Goal: Task Accomplishment & Management: Complete application form

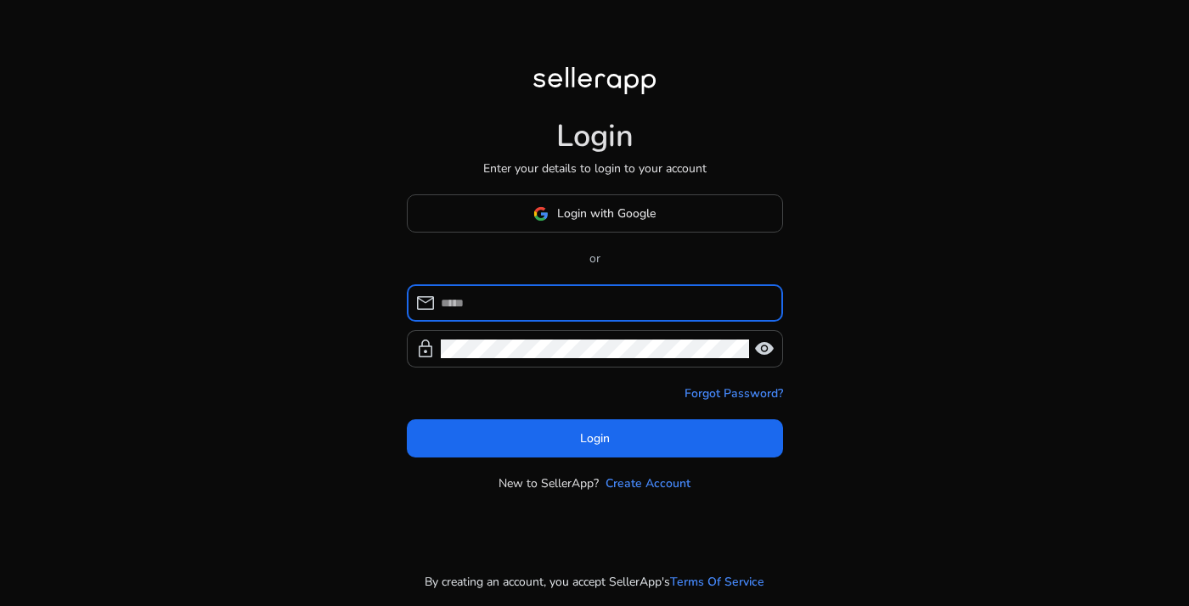
type input "**********"
click at [595, 438] on button "Login" at bounding box center [595, 439] width 376 height 38
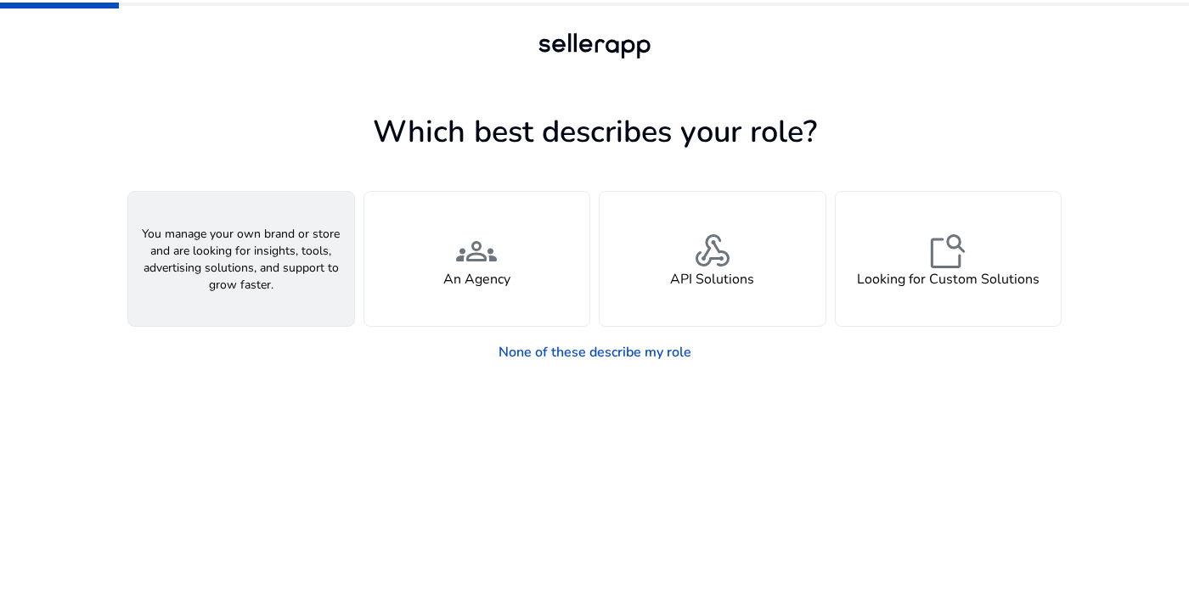
click at [288, 290] on div "person A Seller" at bounding box center [241, 259] width 226 height 134
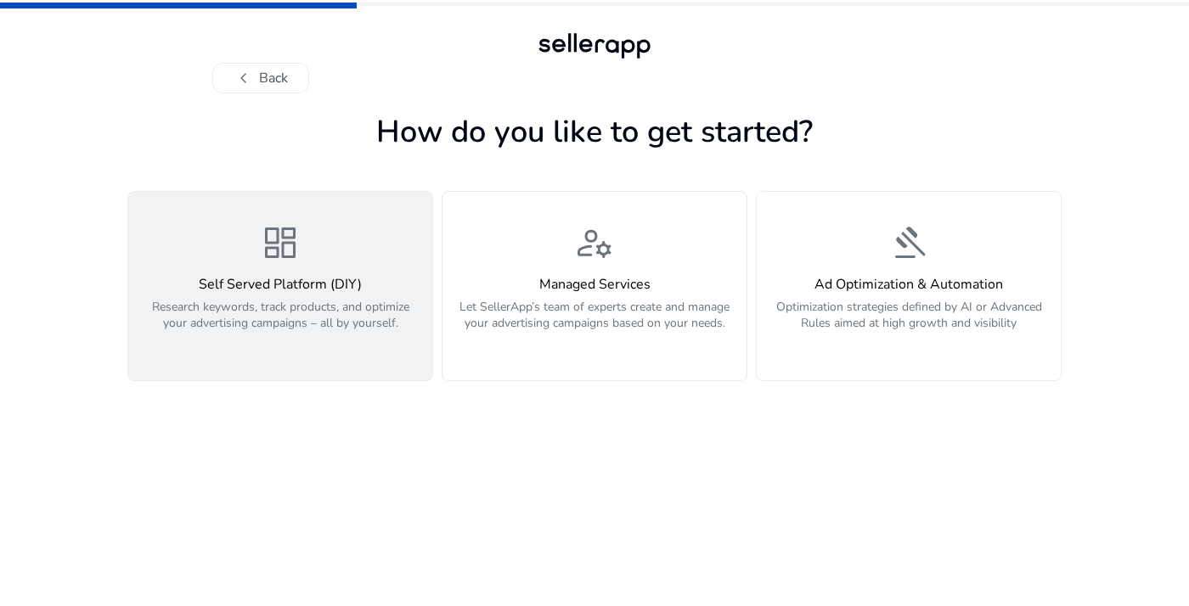
click at [326, 333] on p "Research keywords, track products, and optimize your advertising campaigns – al…" at bounding box center [280, 324] width 284 height 51
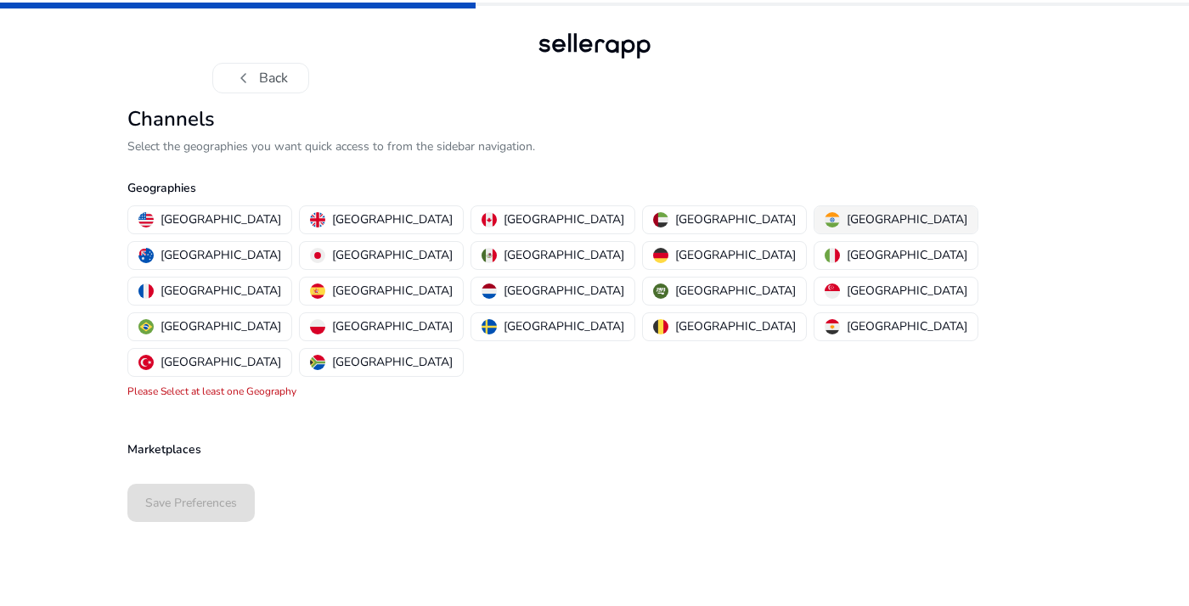
click at [847, 216] on p "[GEOGRAPHIC_DATA]" at bounding box center [907, 220] width 121 height 18
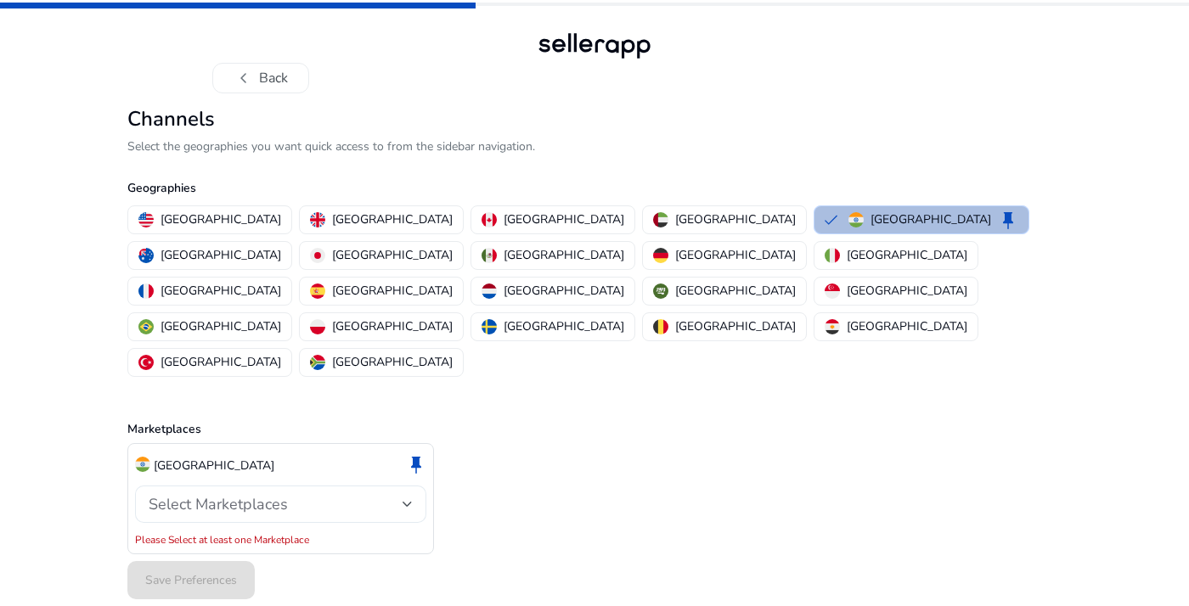
click at [399, 495] on div "Select Marketplaces" at bounding box center [276, 504] width 254 height 19
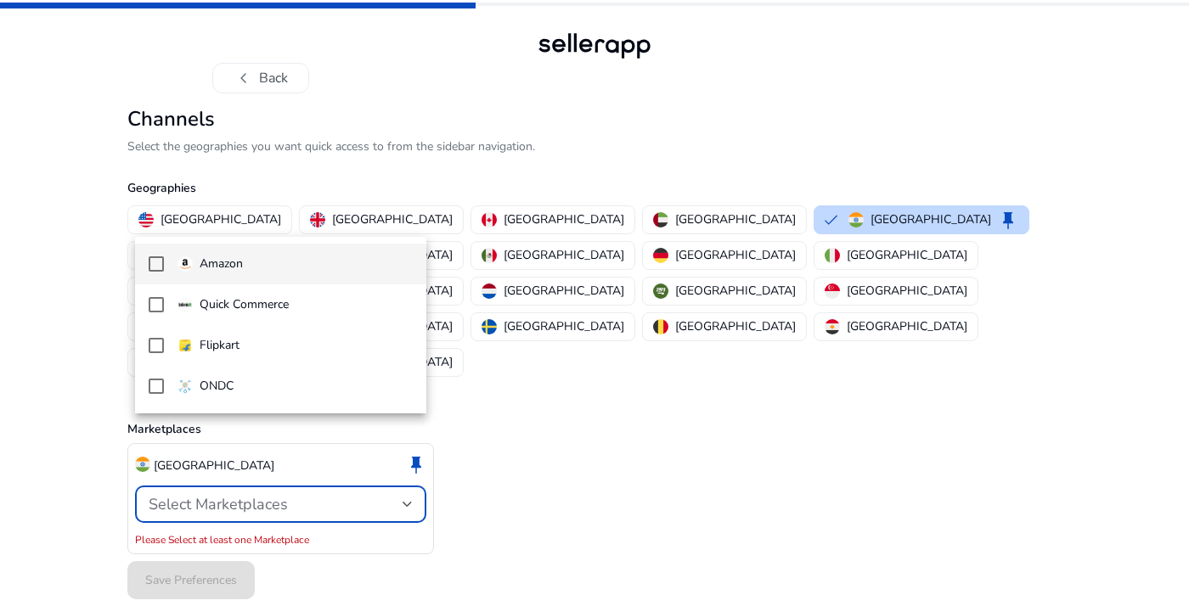
click at [161, 268] on mat-pseudo-checkbox at bounding box center [156, 264] width 15 height 15
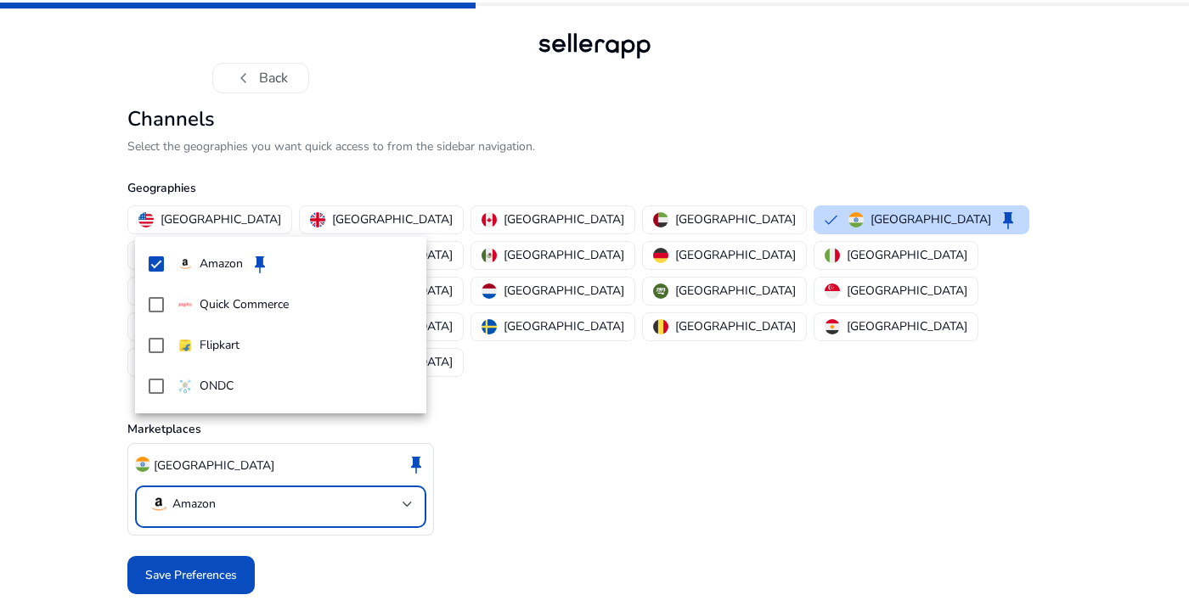
click at [214, 495] on div at bounding box center [594, 303] width 1189 height 606
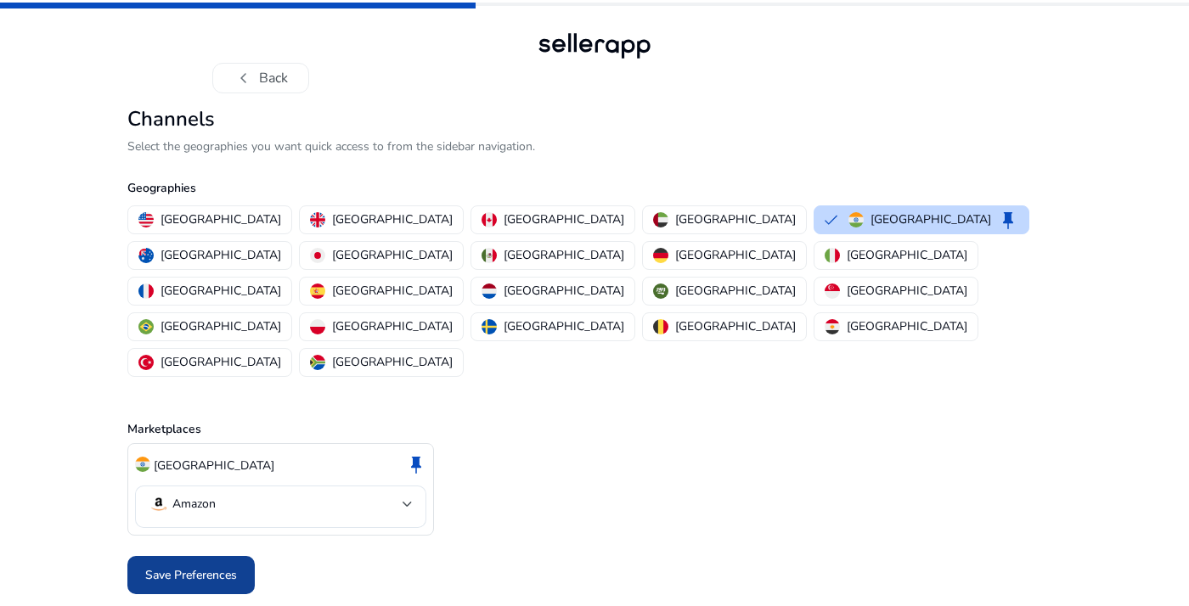
click at [217, 567] on span "Save Preferences" at bounding box center [191, 576] width 92 height 18
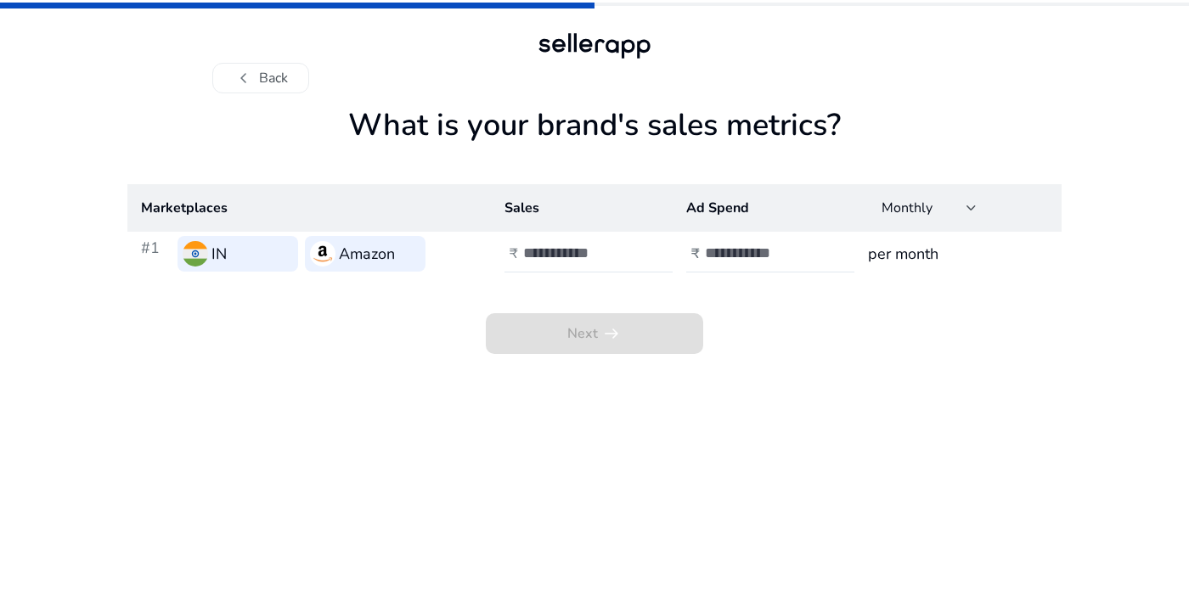
click at [340, 355] on app-sales-metrics "What is your brand's sales metrics? Marketplaces Sales Ad Spend Monthly #1 IN A…" at bounding box center [594, 356] width 934 height 499
click at [272, 74] on button "chevron_left Back" at bounding box center [260, 78] width 97 height 31
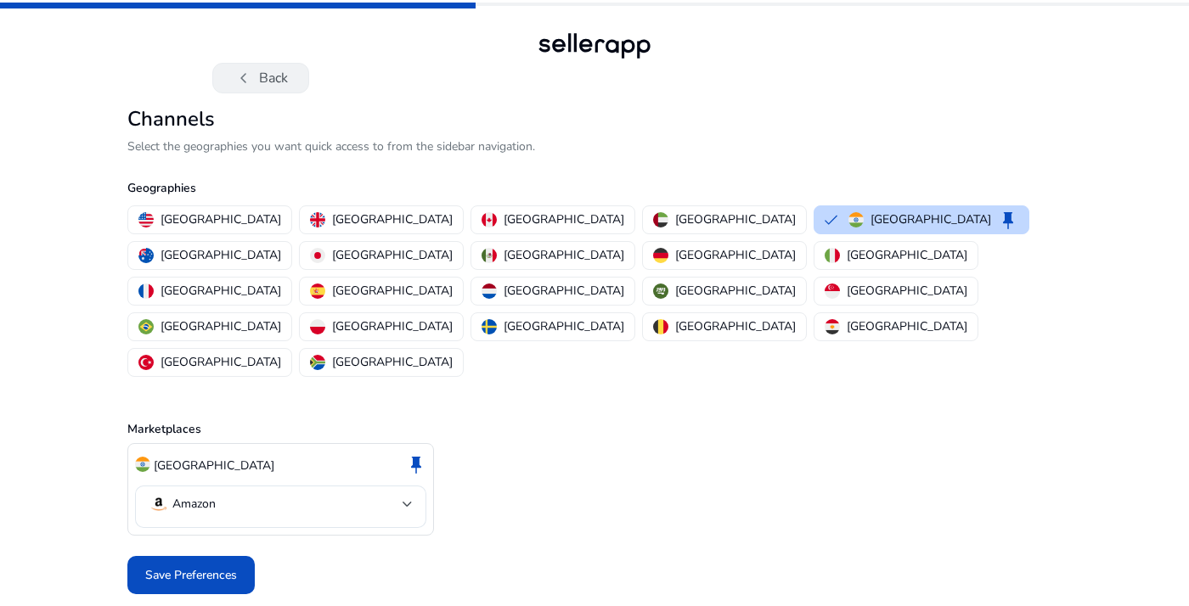
click at [272, 85] on button "chevron_left Back" at bounding box center [260, 78] width 97 height 31
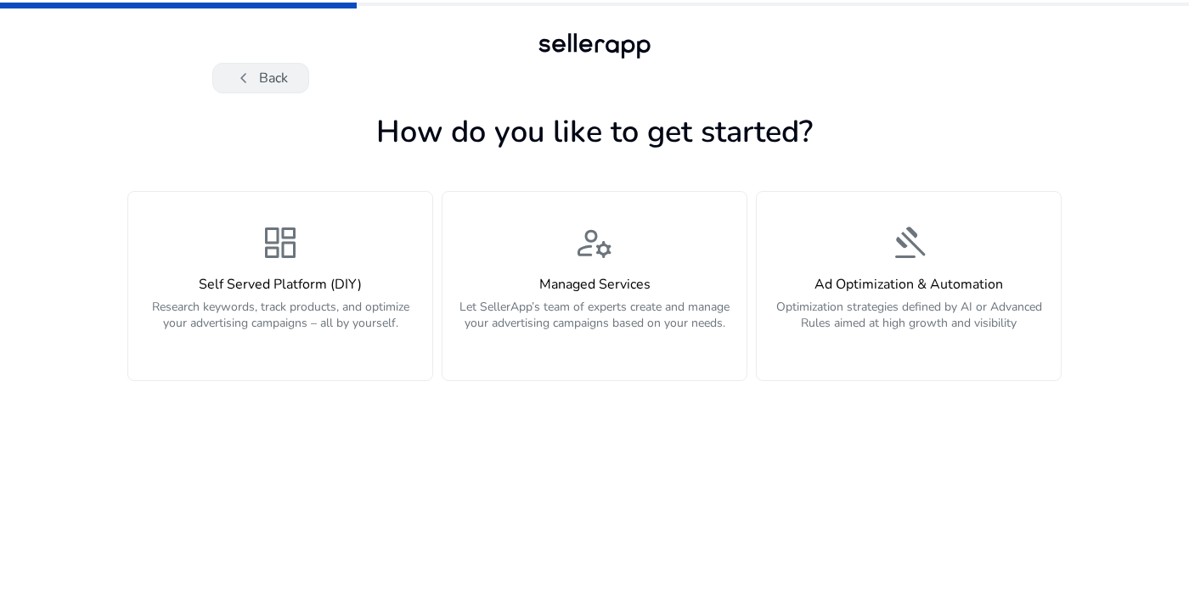
click at [270, 79] on button "chevron_left Back" at bounding box center [260, 78] width 97 height 31
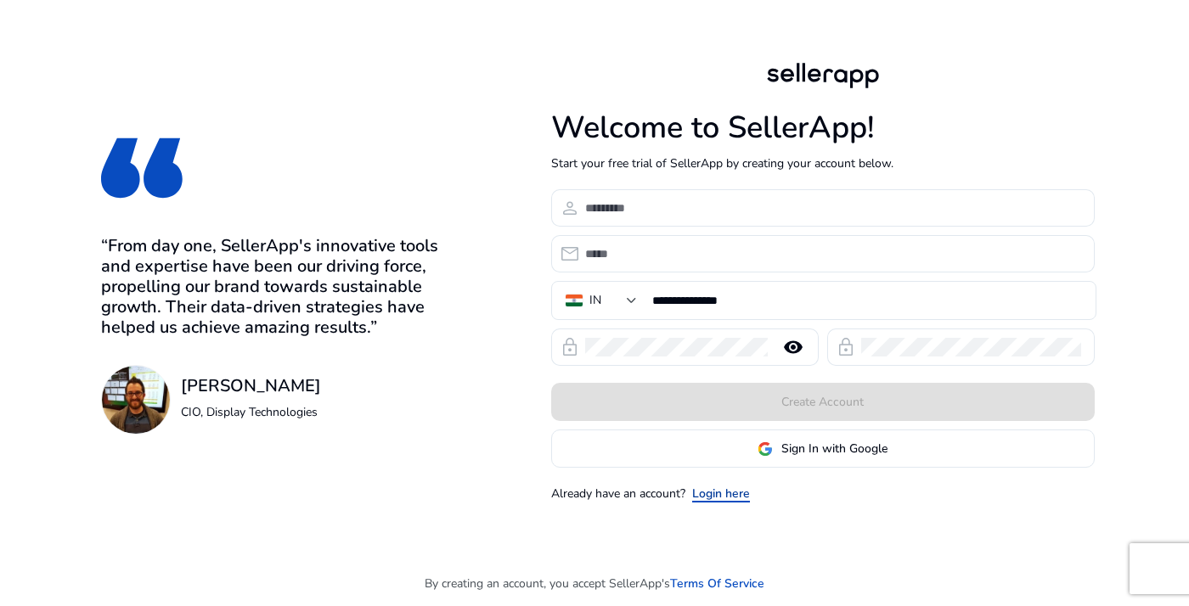
click at [728, 495] on link "Login here" at bounding box center [721, 494] width 58 height 18
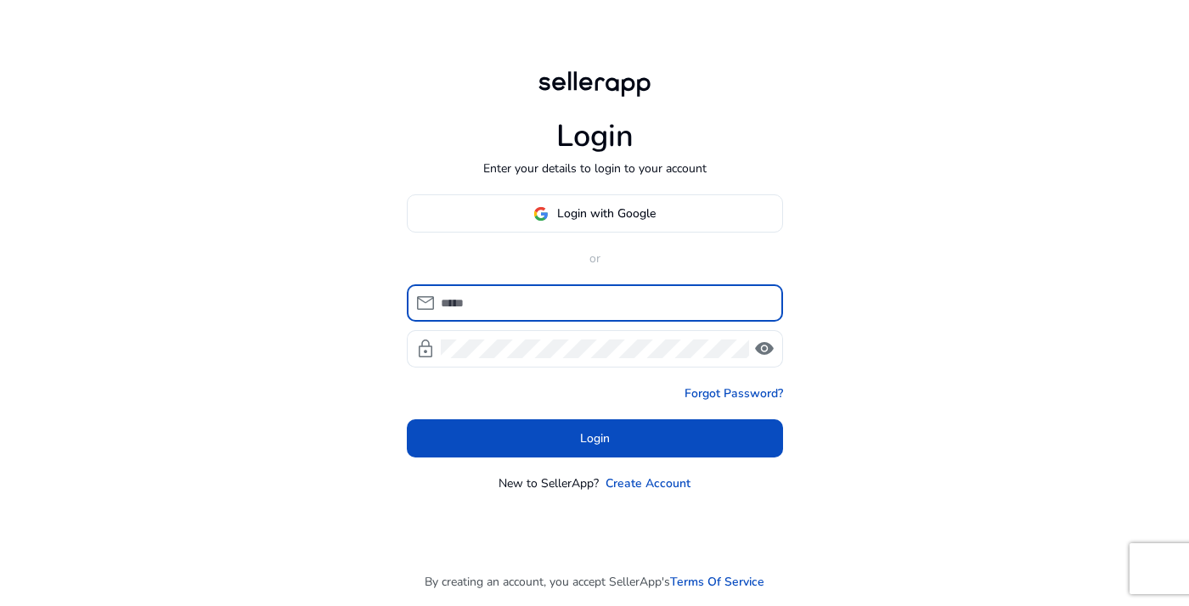
type input "**********"
click at [595, 438] on button "Login" at bounding box center [595, 439] width 376 height 38
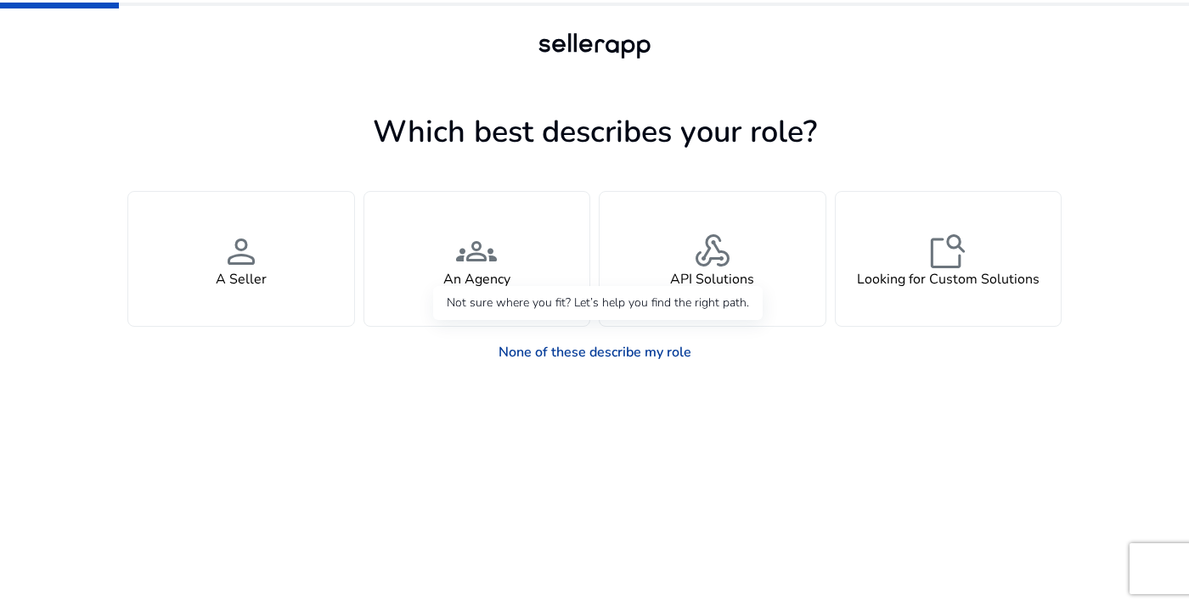
click at [651, 357] on link "None of these describe my role" at bounding box center [595, 352] width 220 height 34
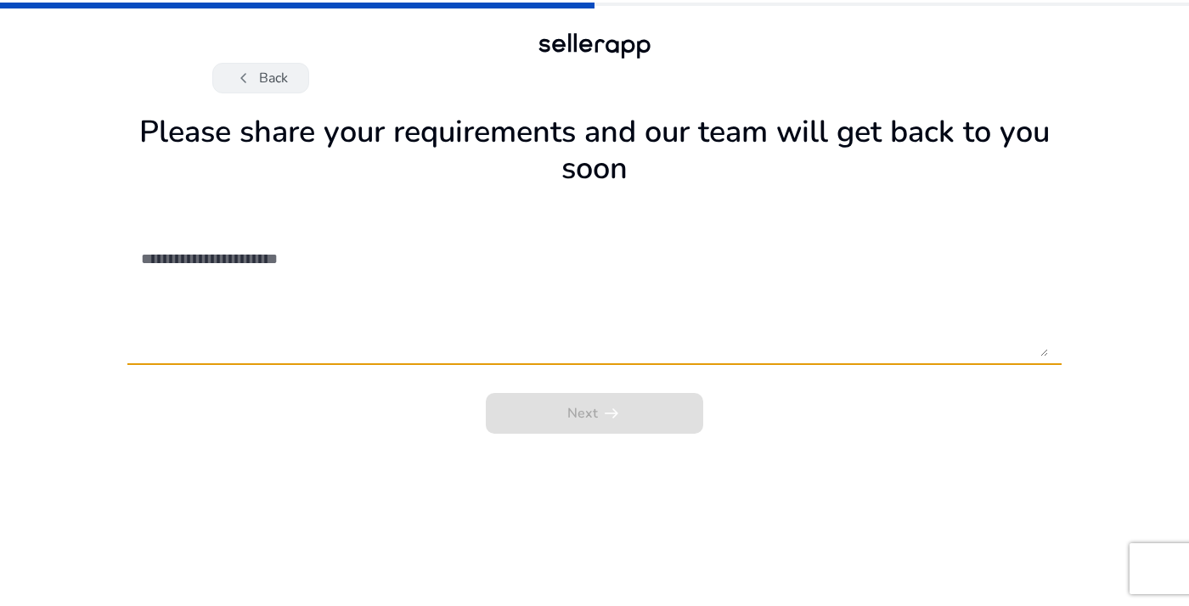
click at [296, 76] on button "chevron_left Back" at bounding box center [260, 78] width 97 height 31
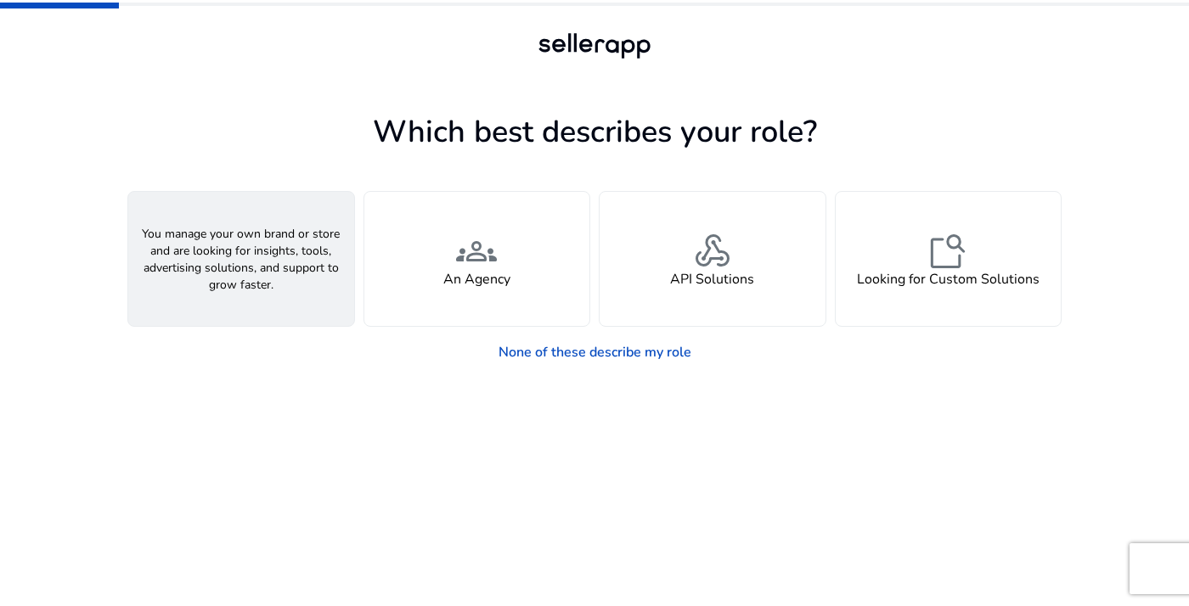
click at [302, 244] on div "person A Seller" at bounding box center [241, 259] width 226 height 134
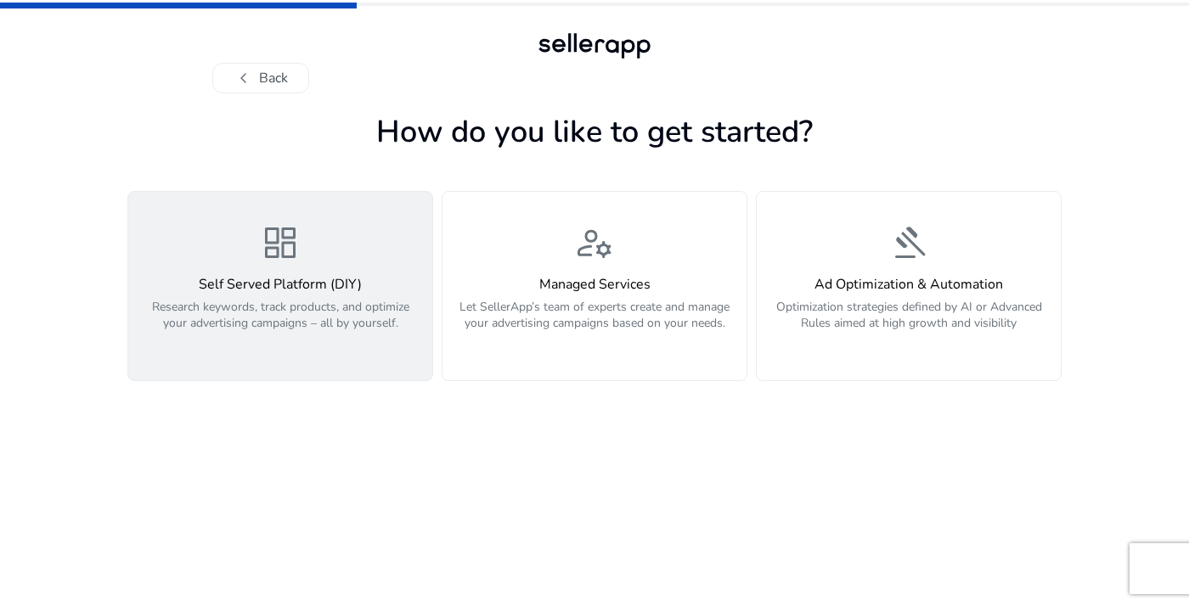
click at [307, 248] on div "dashboard Self Served Platform (DIY) Research keywords, track products, and opt…" at bounding box center [280, 286] width 284 height 127
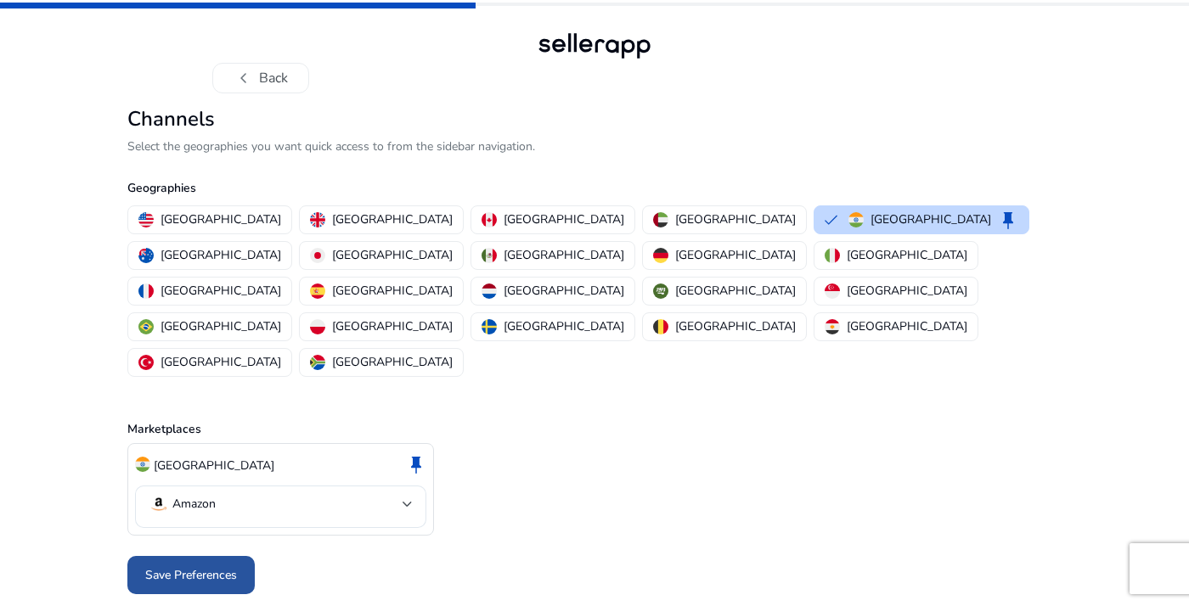
click at [204, 567] on span "Save Preferences" at bounding box center [191, 576] width 92 height 18
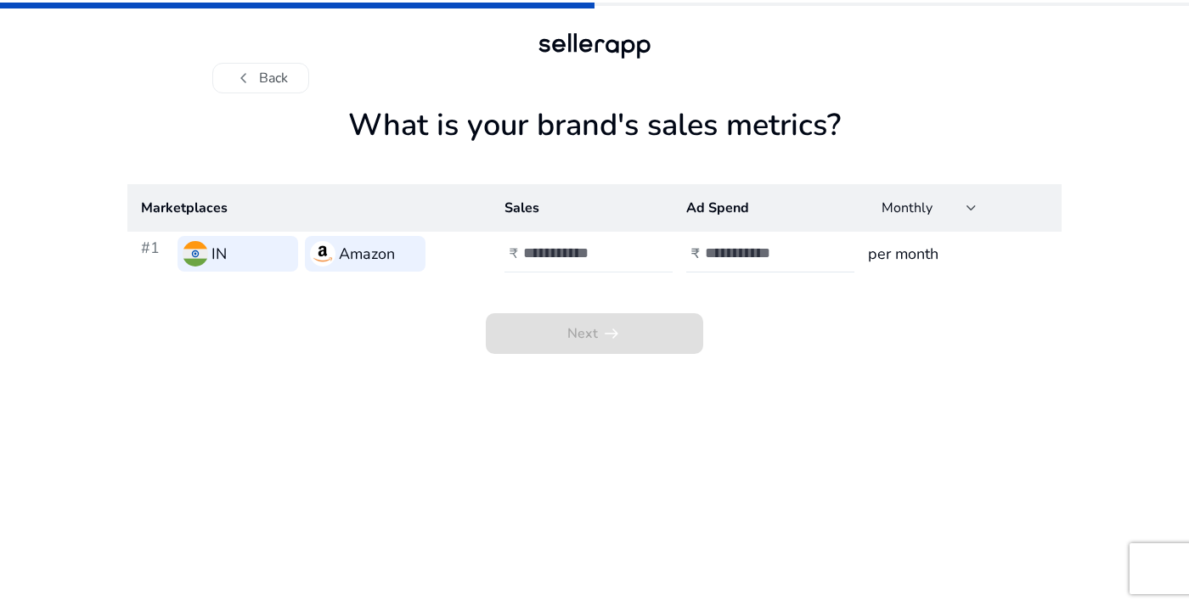
click at [583, 254] on input "number" at bounding box center [580, 253] width 115 height 19
type input "*****"
type input "*"
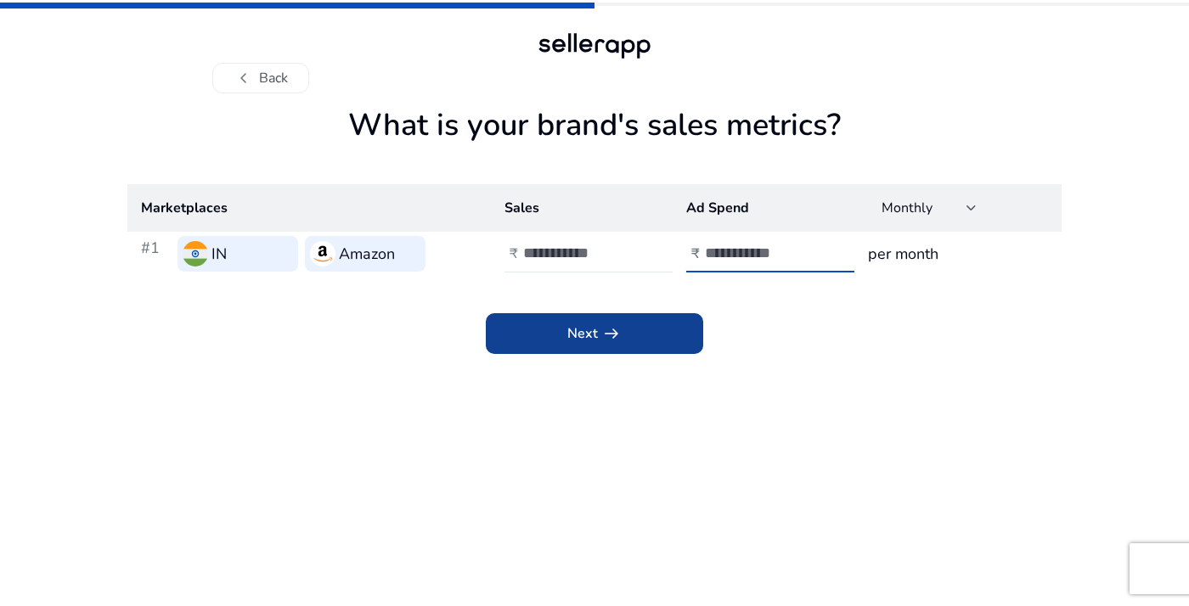
click at [581, 337] on span "Next arrow_right_alt" at bounding box center [594, 334] width 54 height 20
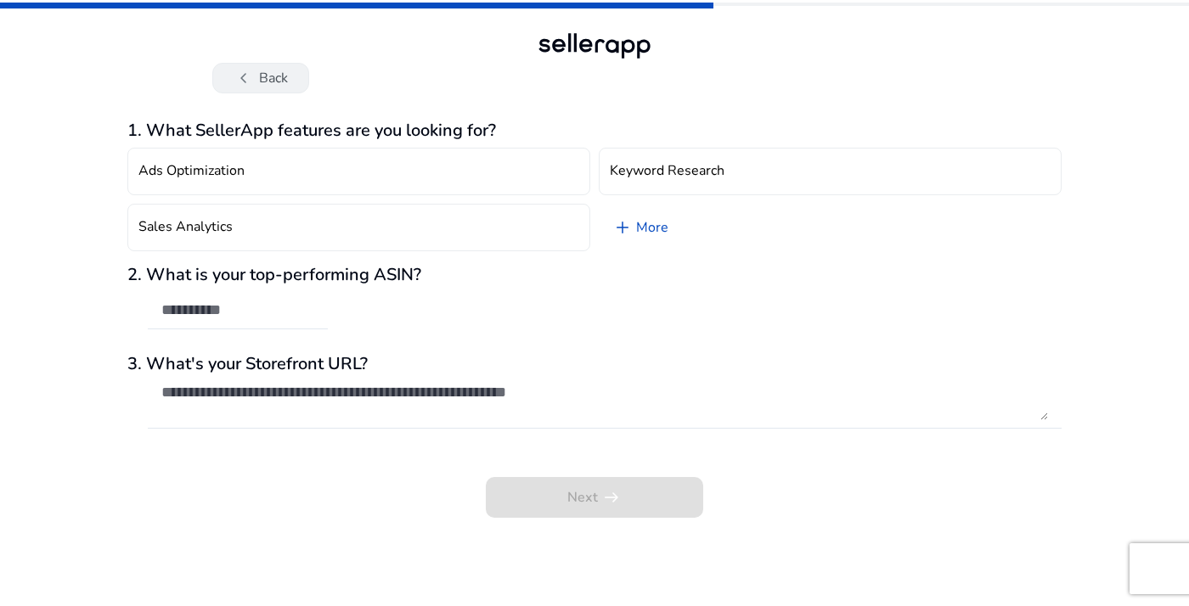
click at [283, 82] on button "chevron_left Back" at bounding box center [260, 78] width 97 height 31
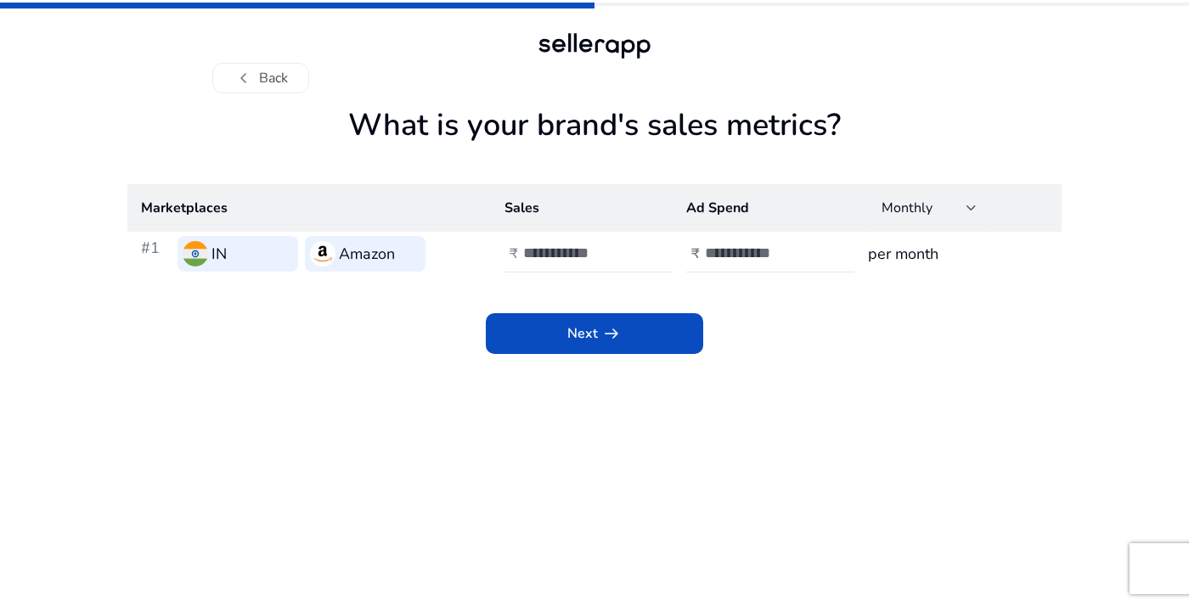
click at [283, 82] on button "chevron_left Back" at bounding box center [260, 78] width 97 height 31
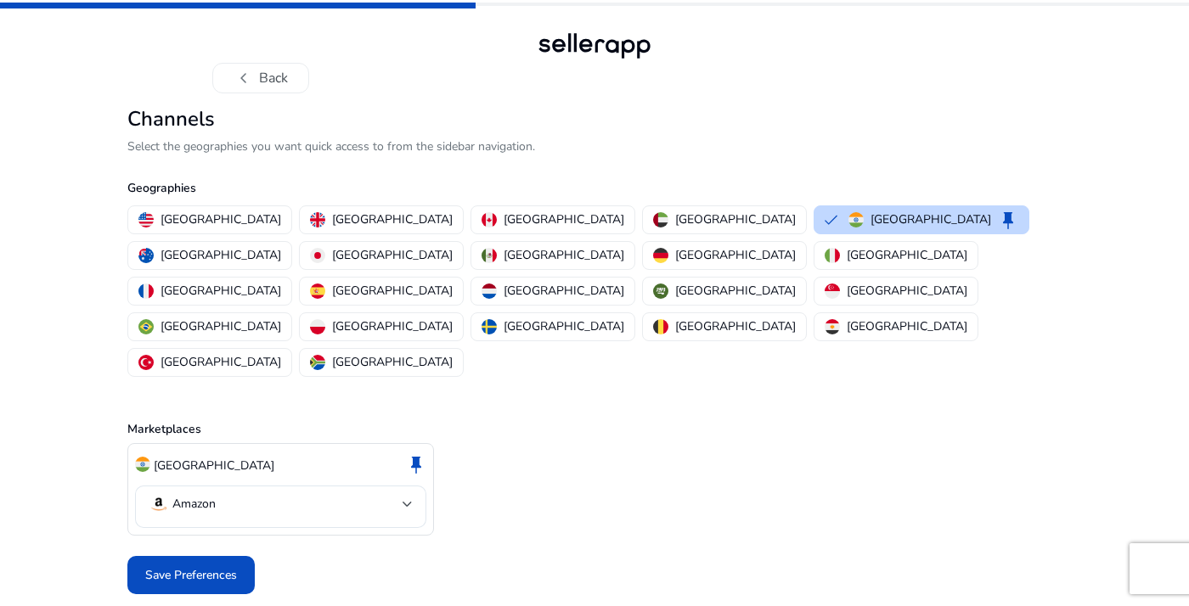
click at [283, 82] on button "chevron_left Back" at bounding box center [260, 78] width 97 height 31
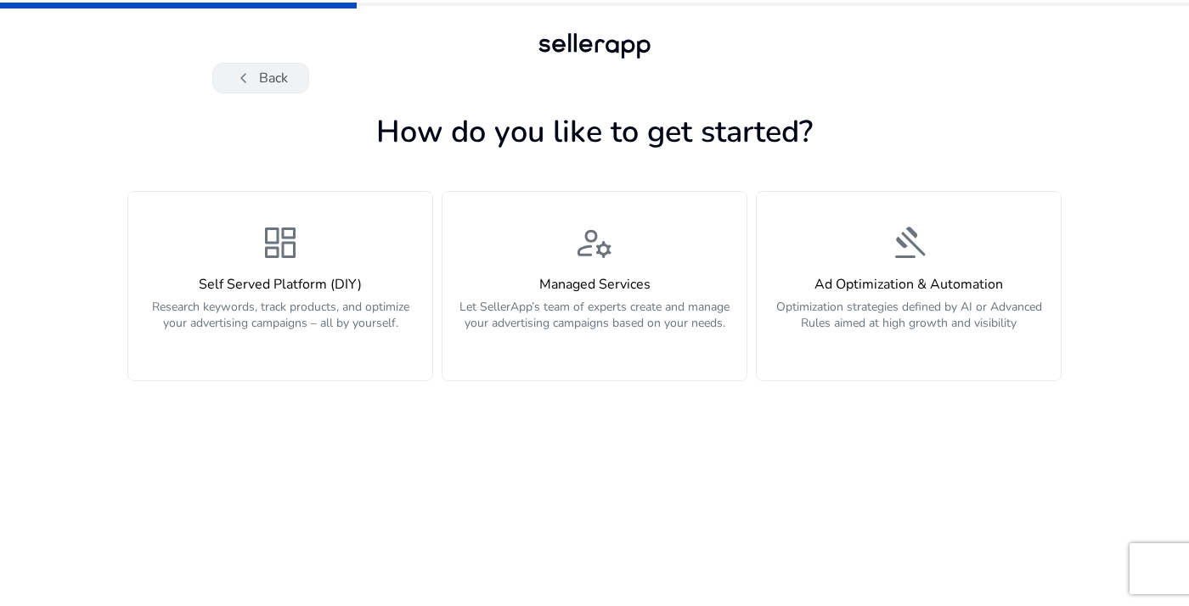
click at [256, 82] on button "chevron_left Back" at bounding box center [260, 78] width 97 height 31
